Goal: Task Accomplishment & Management: Manage account settings

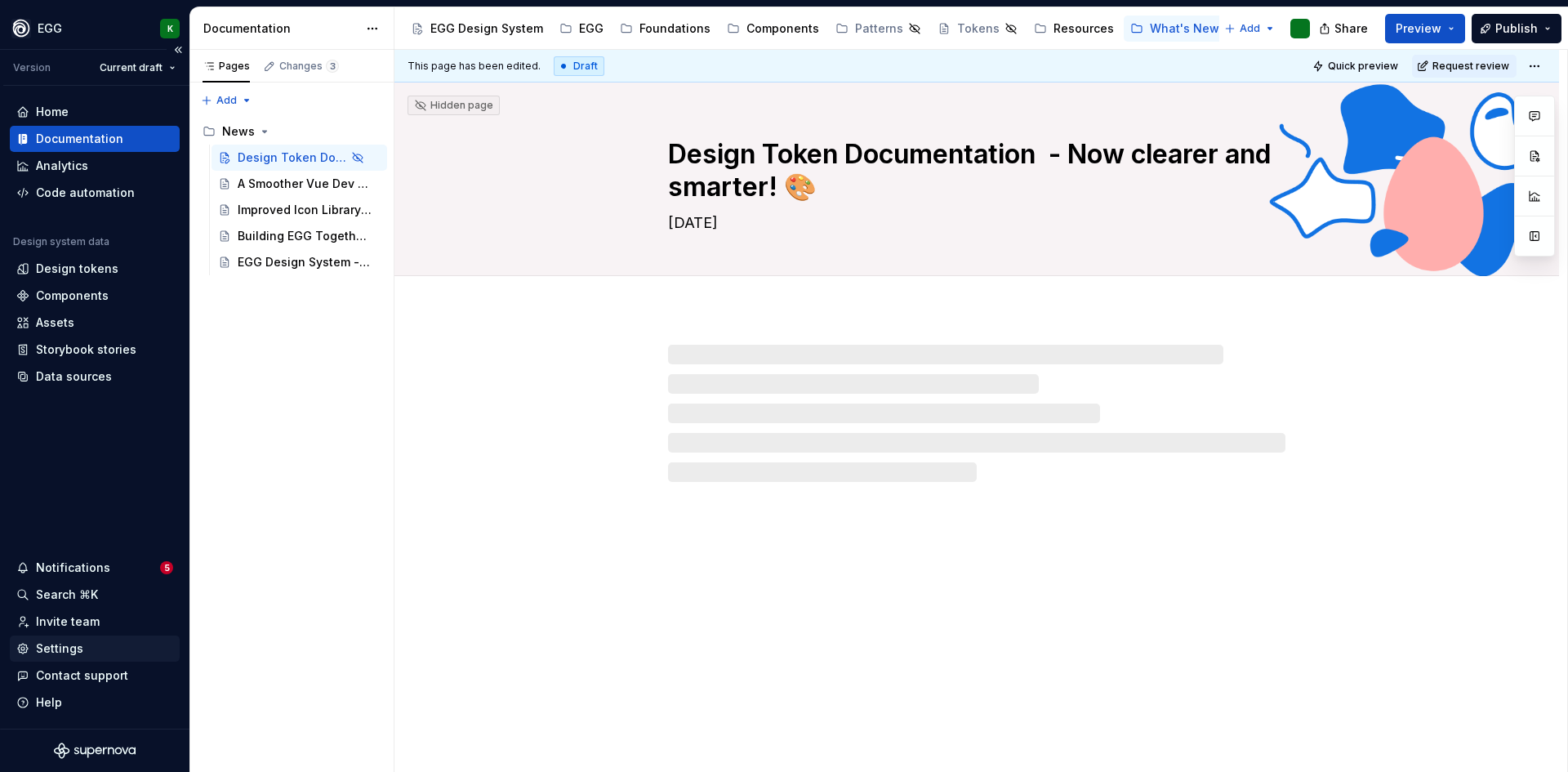
click at [44, 648] on div "Settings" at bounding box center [60, 648] width 48 height 16
type textarea "*"
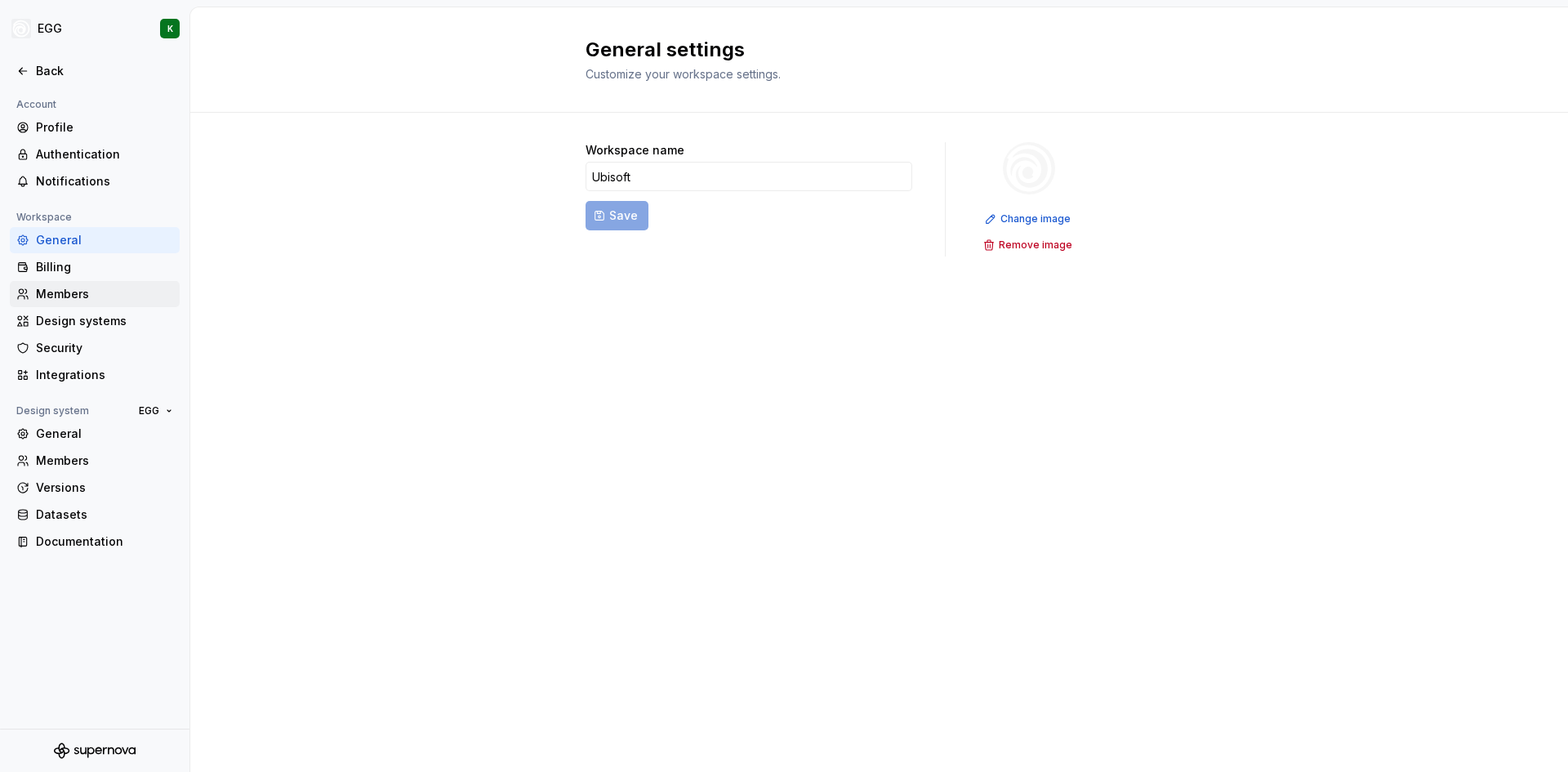
click at [75, 295] on div "Members" at bounding box center [104, 293] width 137 height 16
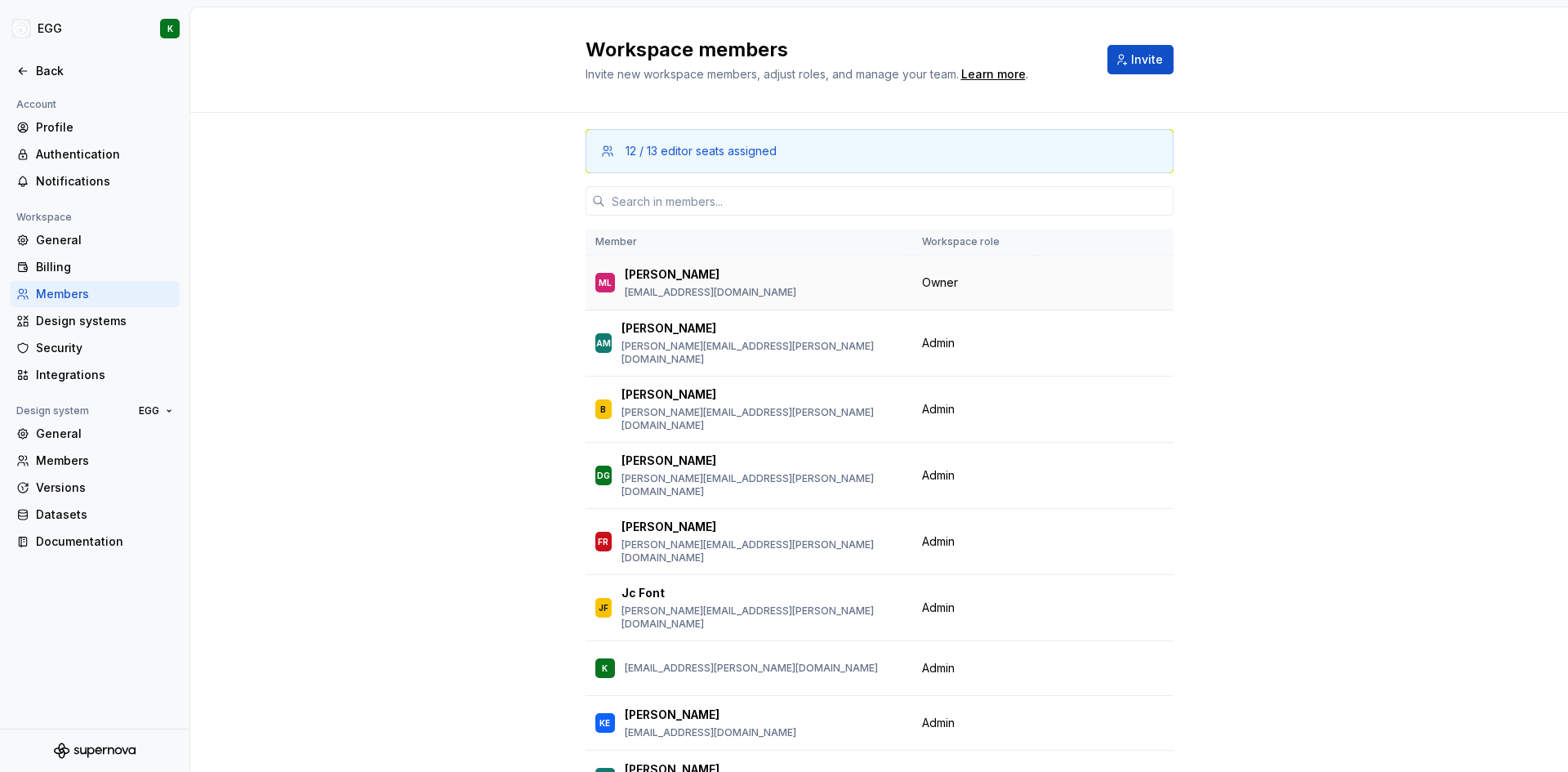
click at [944, 290] on span "Owner" at bounding box center [940, 282] width 36 height 16
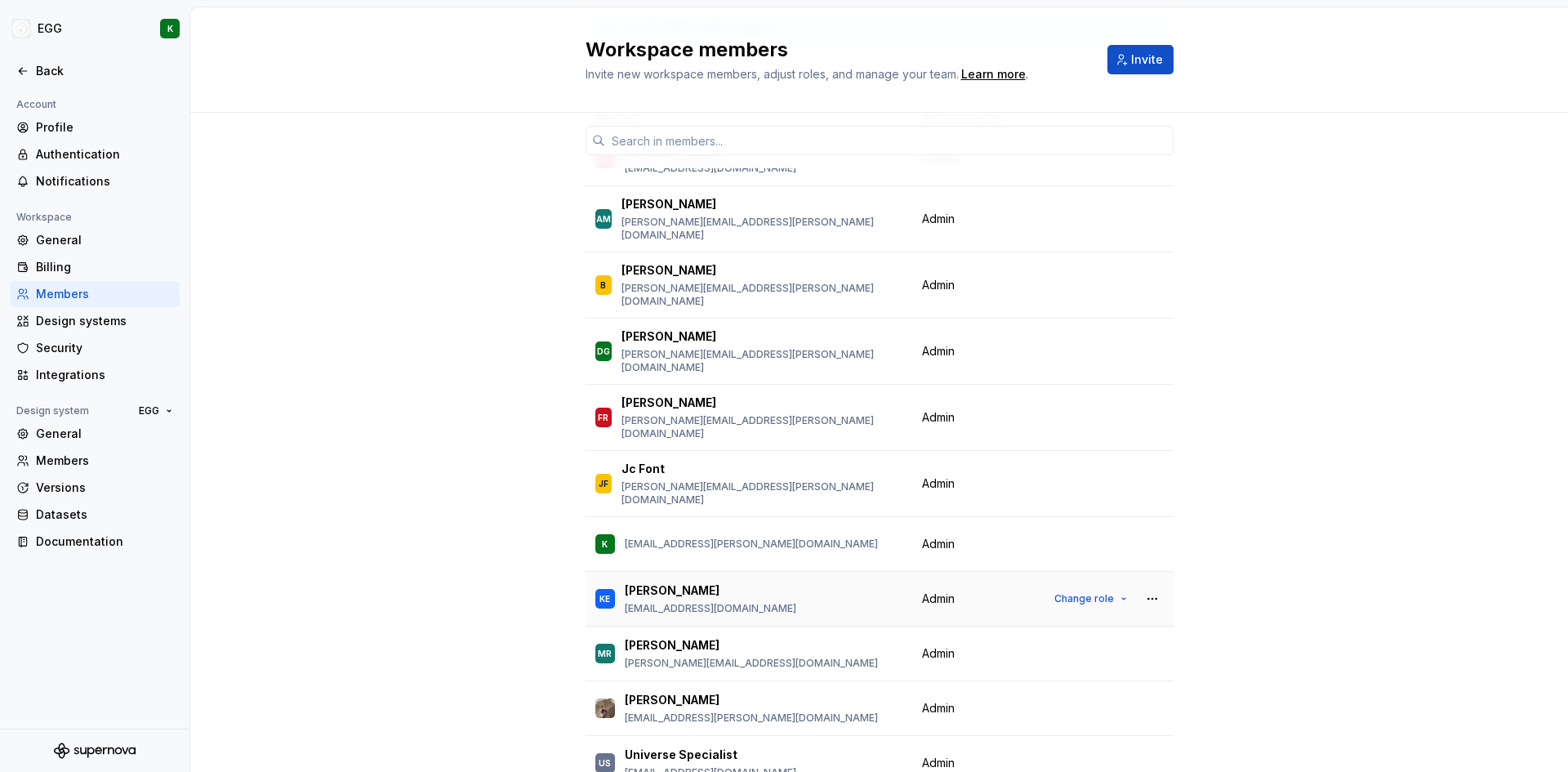
scroll to position [82, 0]
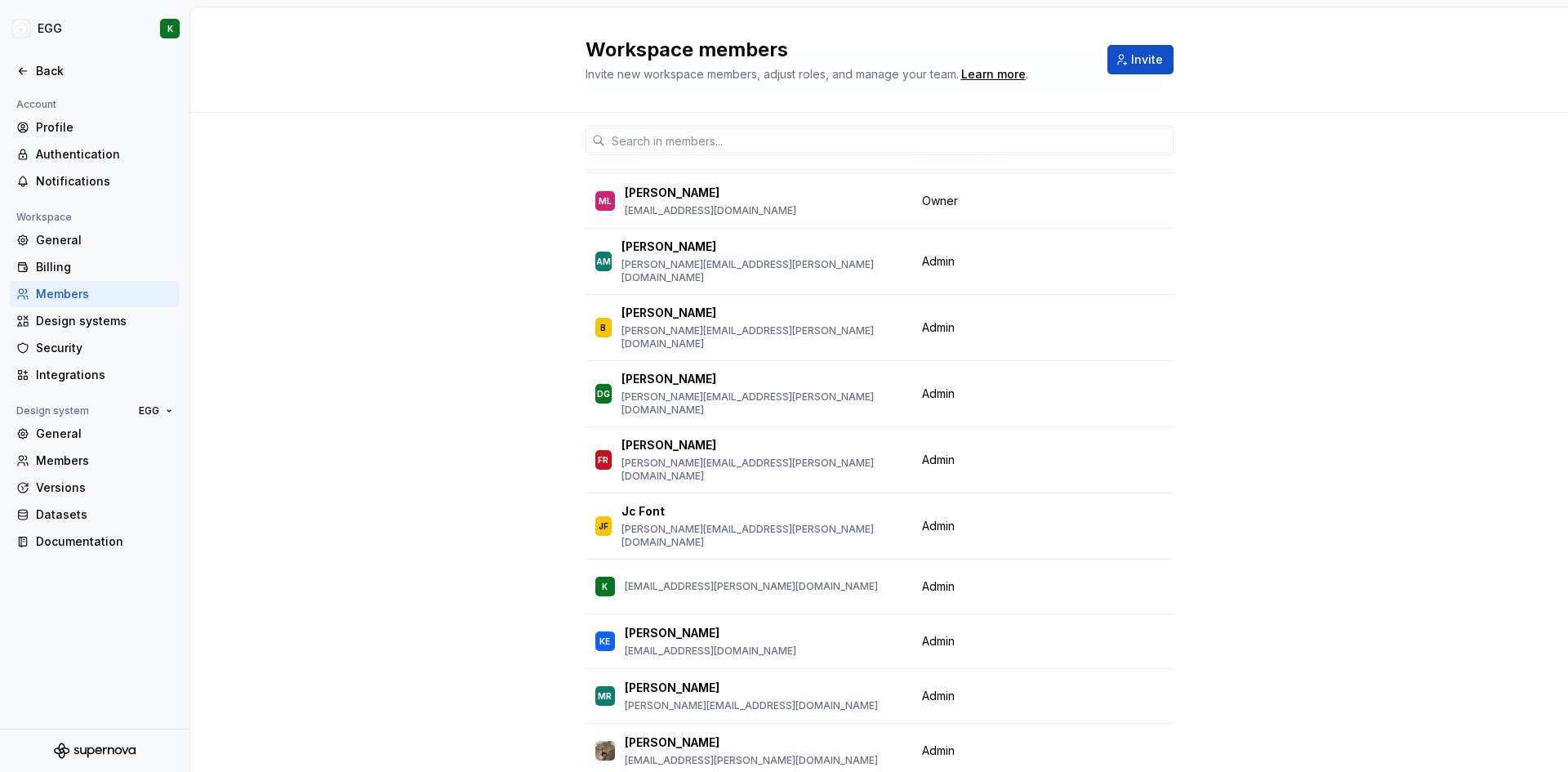
drag, startPoint x: 852, startPoint y: 423, endPoint x: 412, endPoint y: 245, distance: 474.6
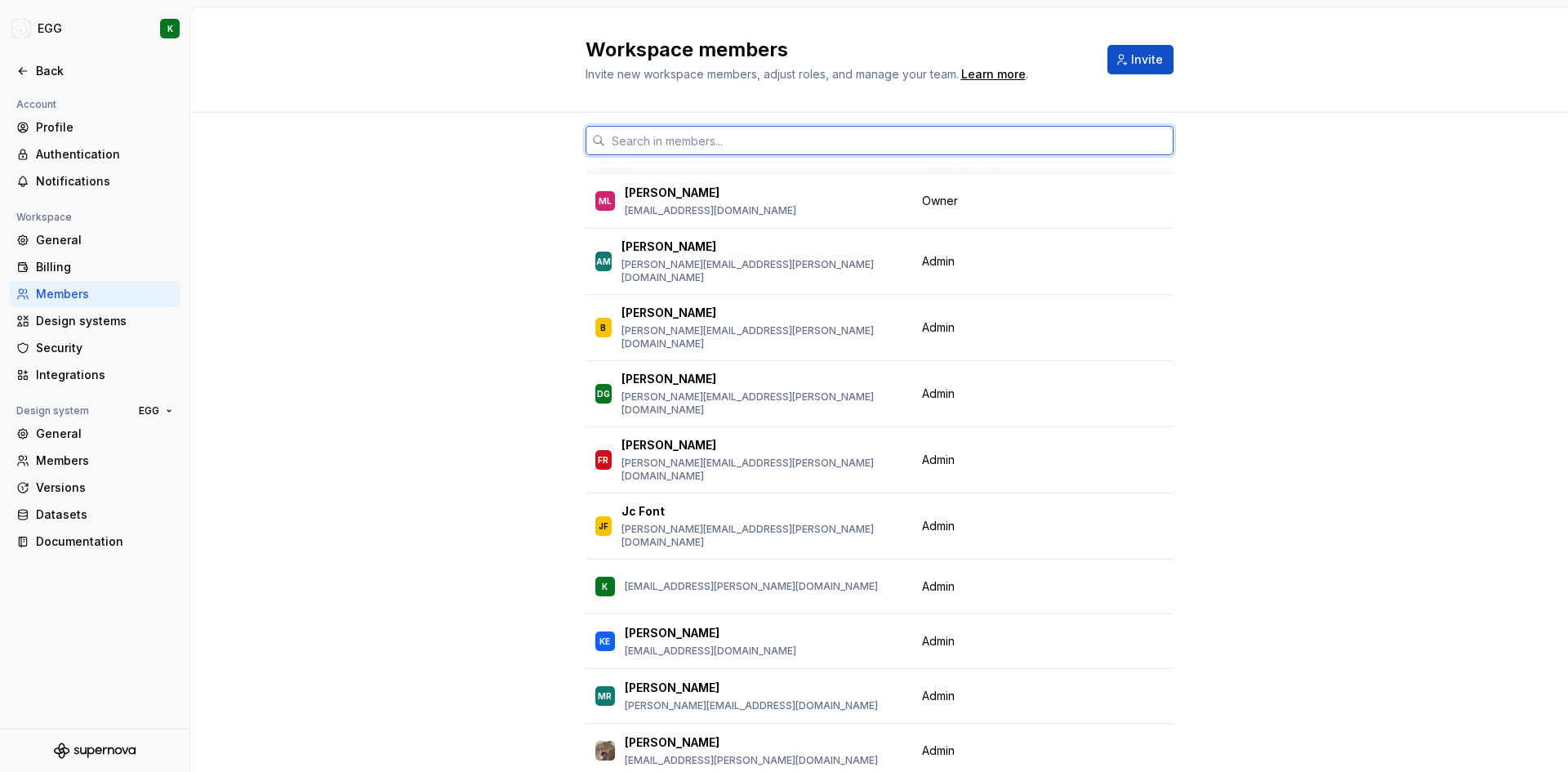
click at [612, 141] on input "text" at bounding box center [889, 140] width 568 height 30
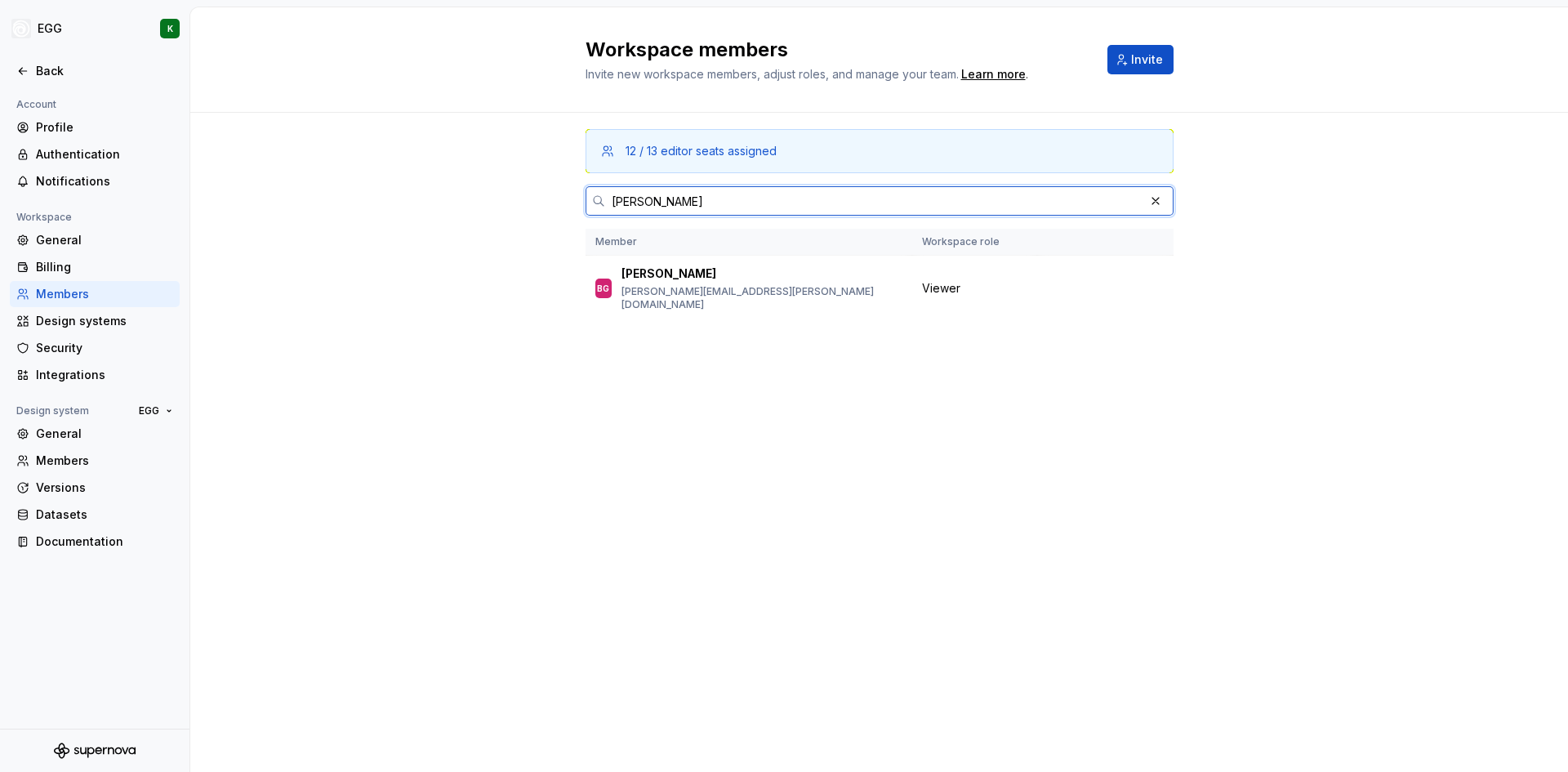
scroll to position [0, 0]
type input "[PERSON_NAME]"
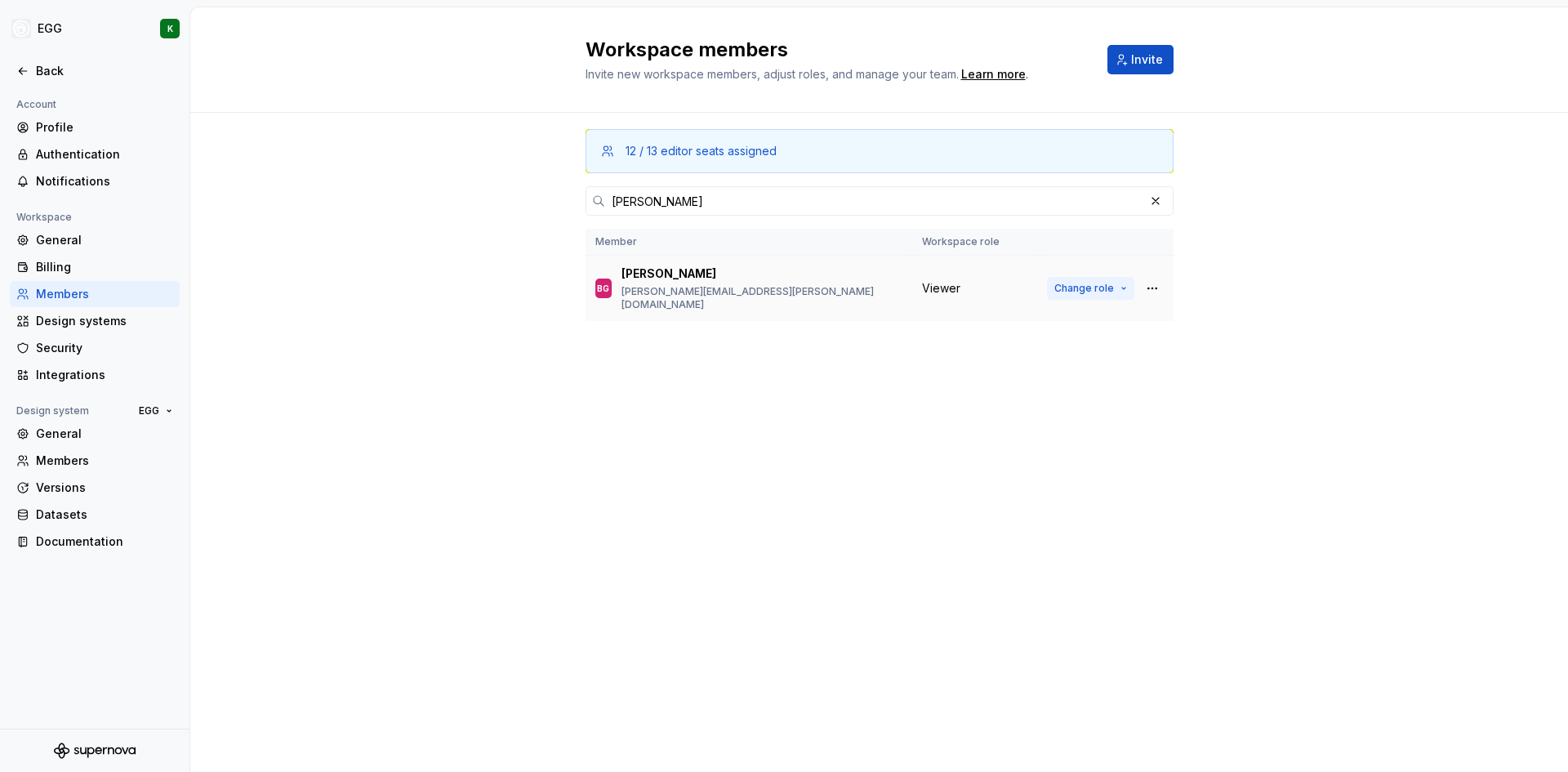
click at [1122, 286] on button "Change role" at bounding box center [1090, 288] width 88 height 23
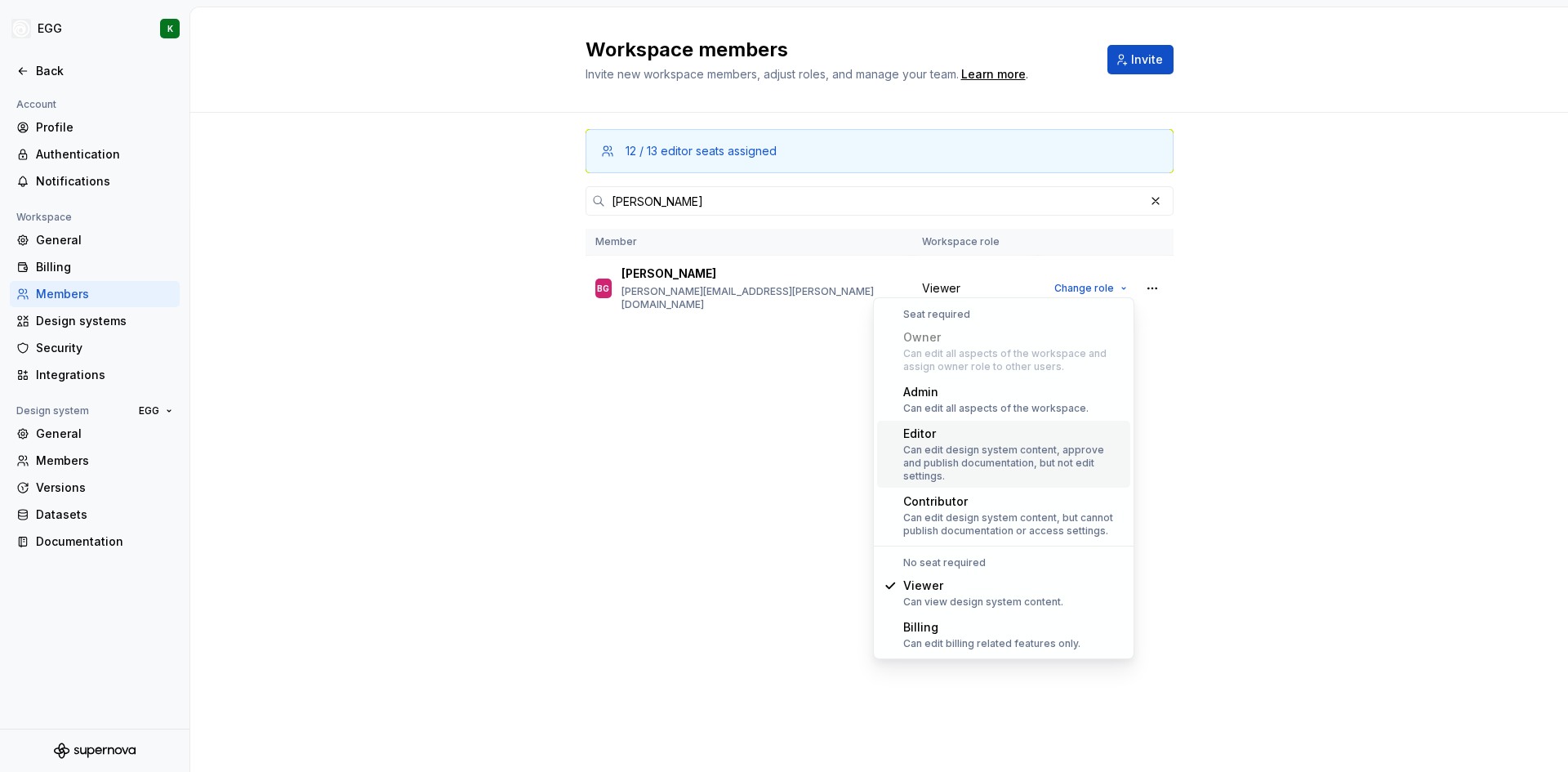
click at [939, 451] on div "Can edit design system content, approve and publish documentation, but not edit…" at bounding box center [1013, 463] width 220 height 39
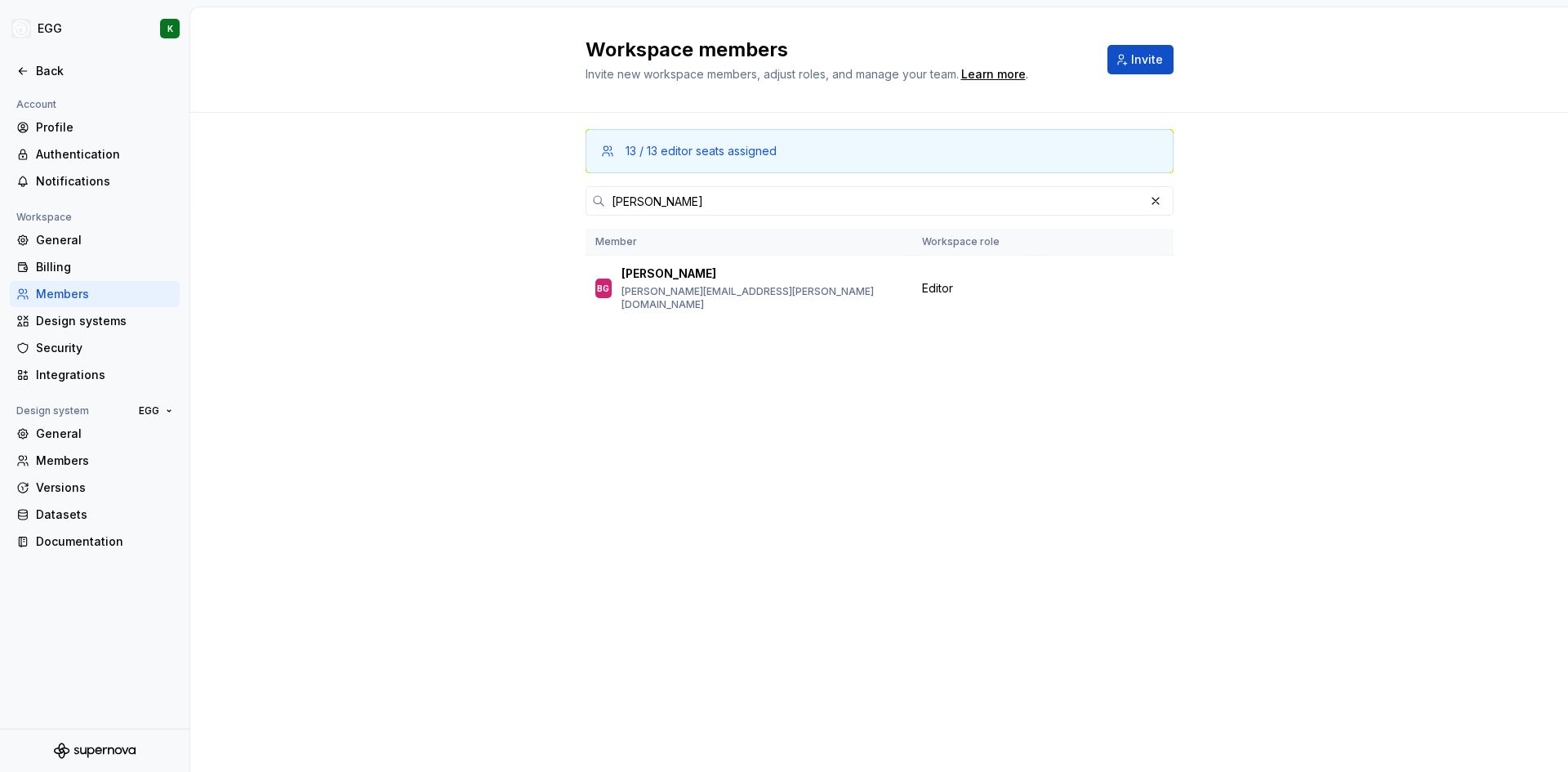
click at [88, 291] on div "Members" at bounding box center [104, 293] width 137 height 16
click at [64, 295] on div "Members" at bounding box center [104, 293] width 137 height 16
click at [1158, 199] on button "button" at bounding box center [1155, 201] width 23 height 23
